Goal: Find specific page/section: Find specific page/section

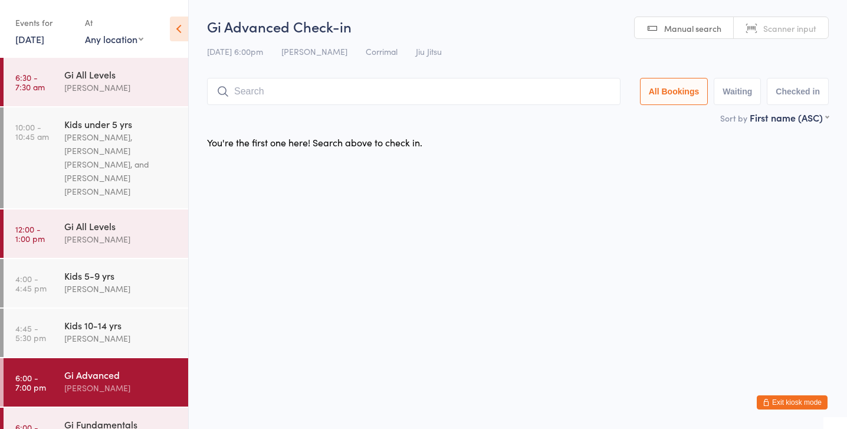
click at [807, 398] on button "Exit kiosk mode" at bounding box center [792, 402] width 71 height 14
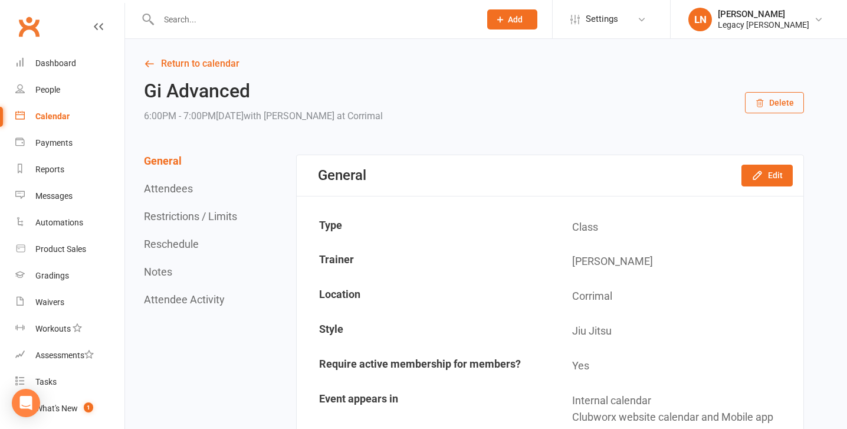
click at [186, 21] on input "text" at bounding box center [313, 19] width 317 height 17
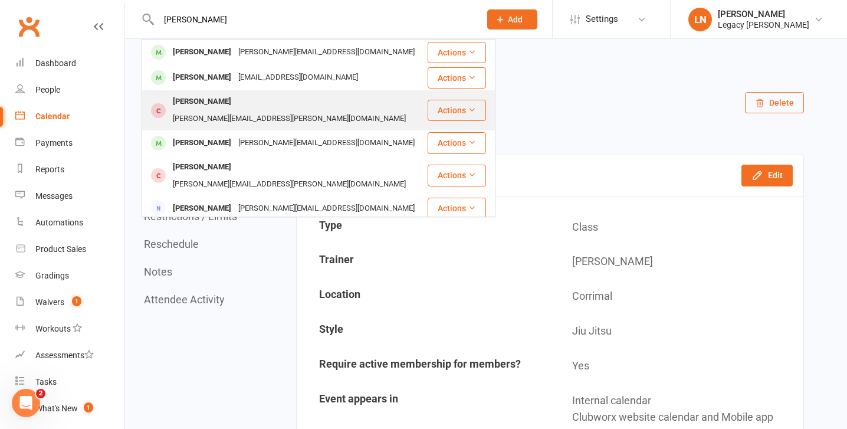
type input "chris"
click at [190, 106] on div "Christopher Sampson" at bounding box center [202, 101] width 66 height 17
